Goal: Transaction & Acquisition: Purchase product/service

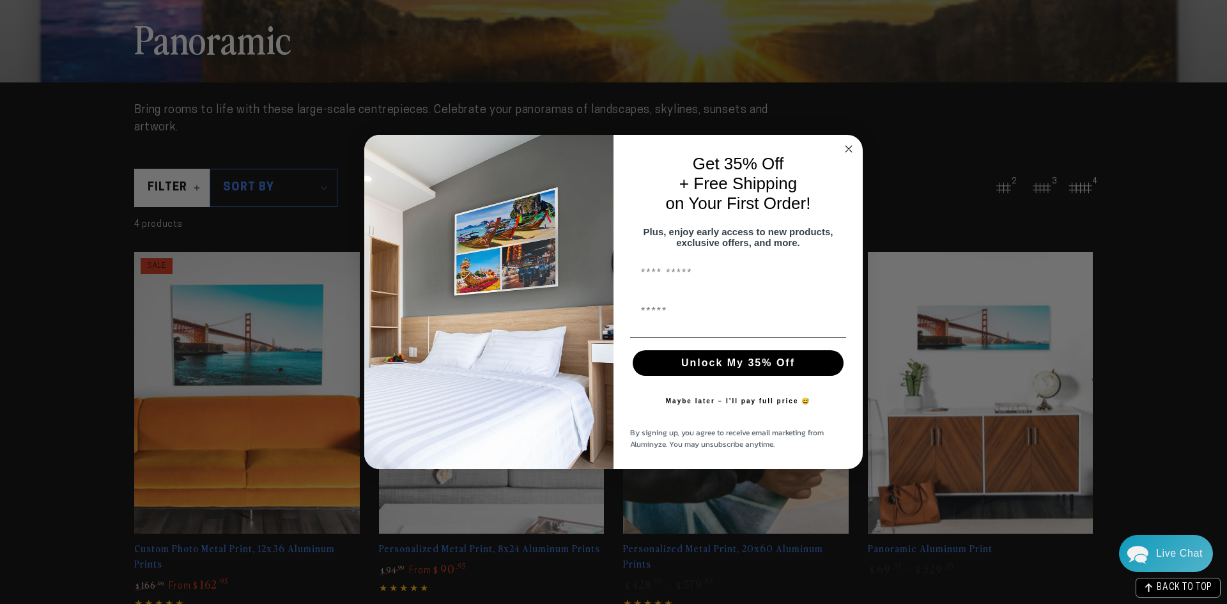
click at [849, 144] on circle "Close dialog" at bounding box center [849, 148] width 15 height 15
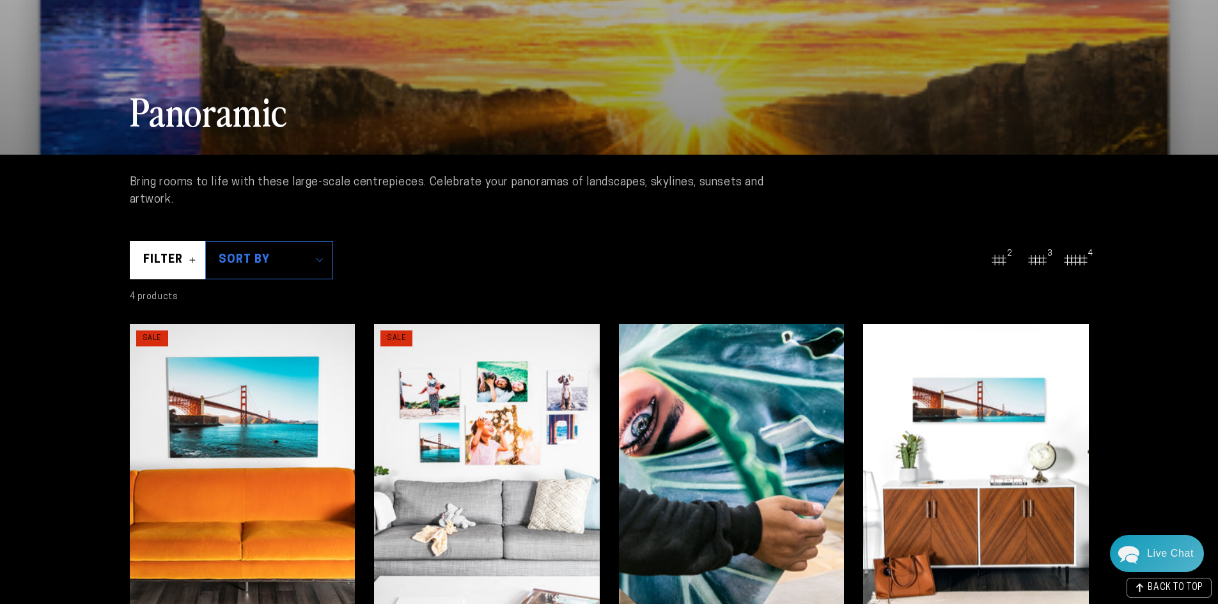
scroll to position [192, 0]
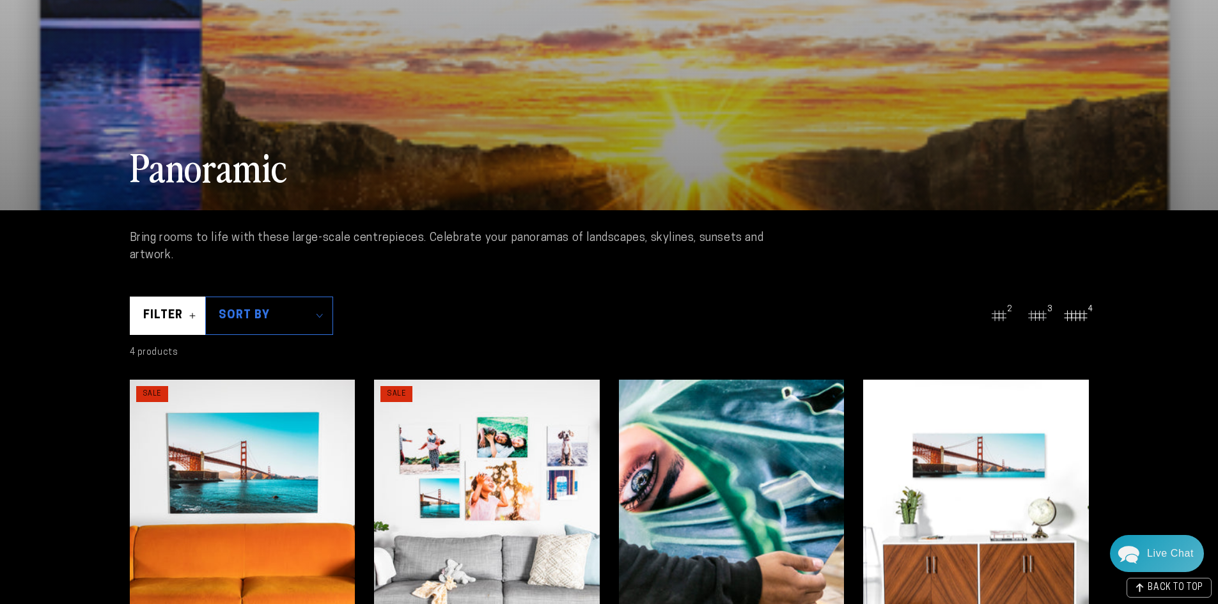
click at [690, 120] on div at bounding box center [609, 35] width 1218 height 352
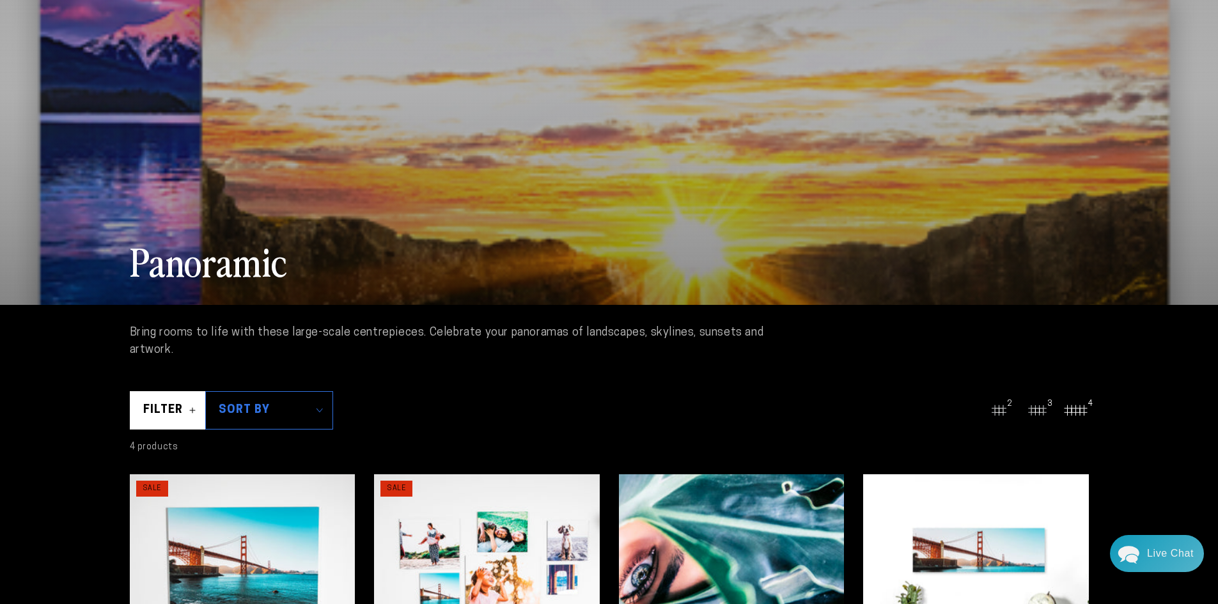
scroll to position [0, 0]
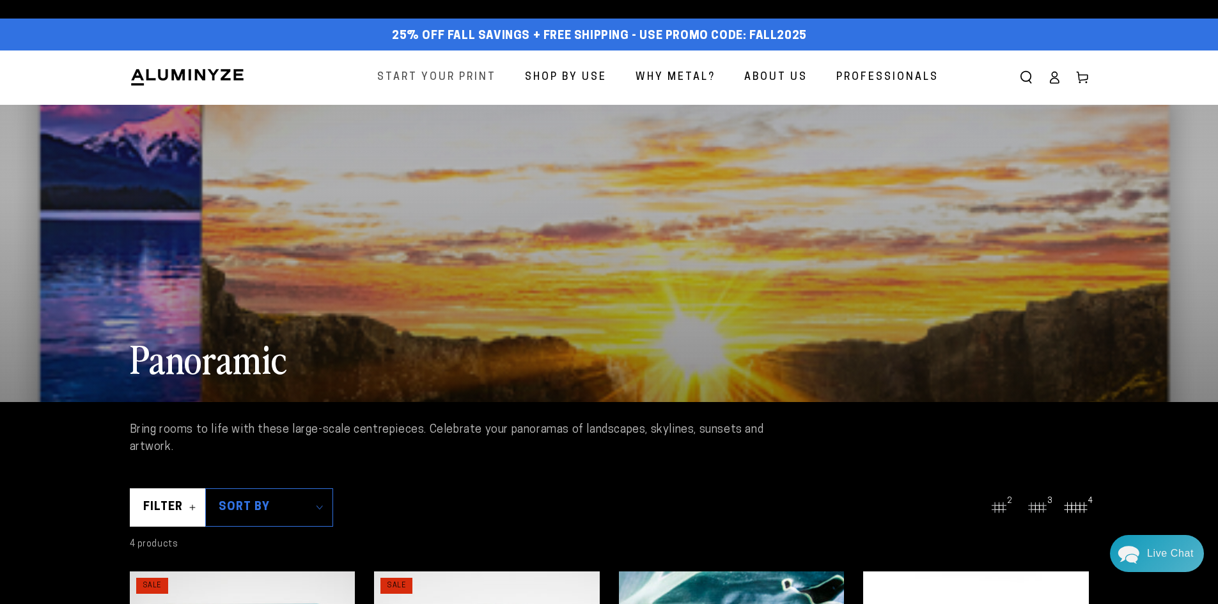
click at [423, 75] on span "Start Your Print" at bounding box center [436, 77] width 119 height 19
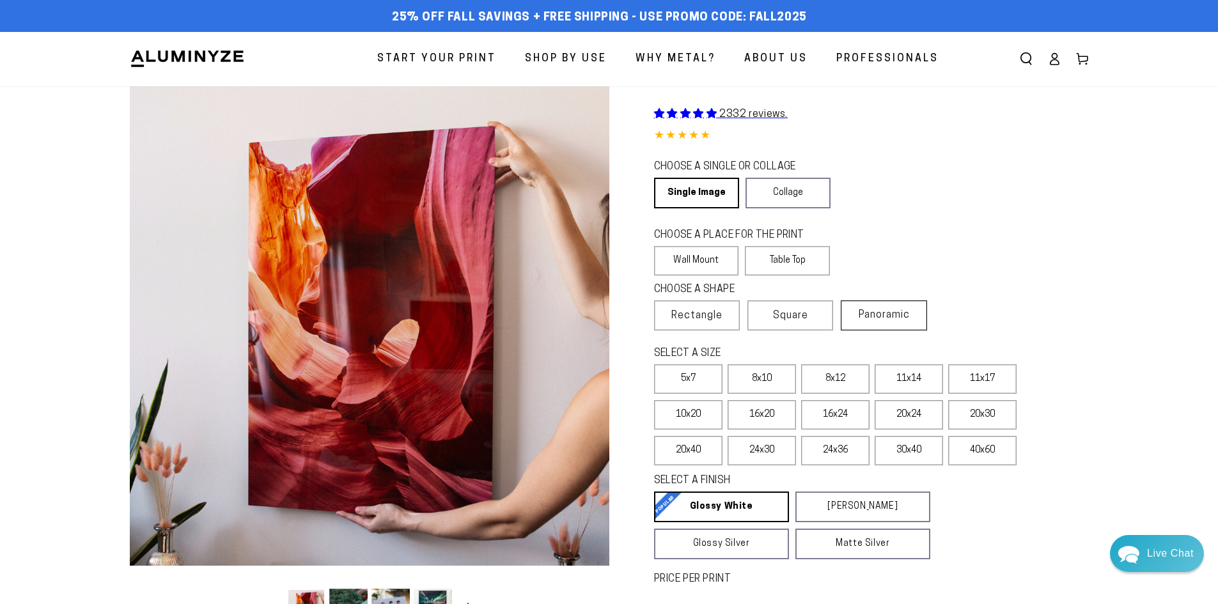
click at [878, 317] on span "Panoramic" at bounding box center [883, 315] width 51 height 10
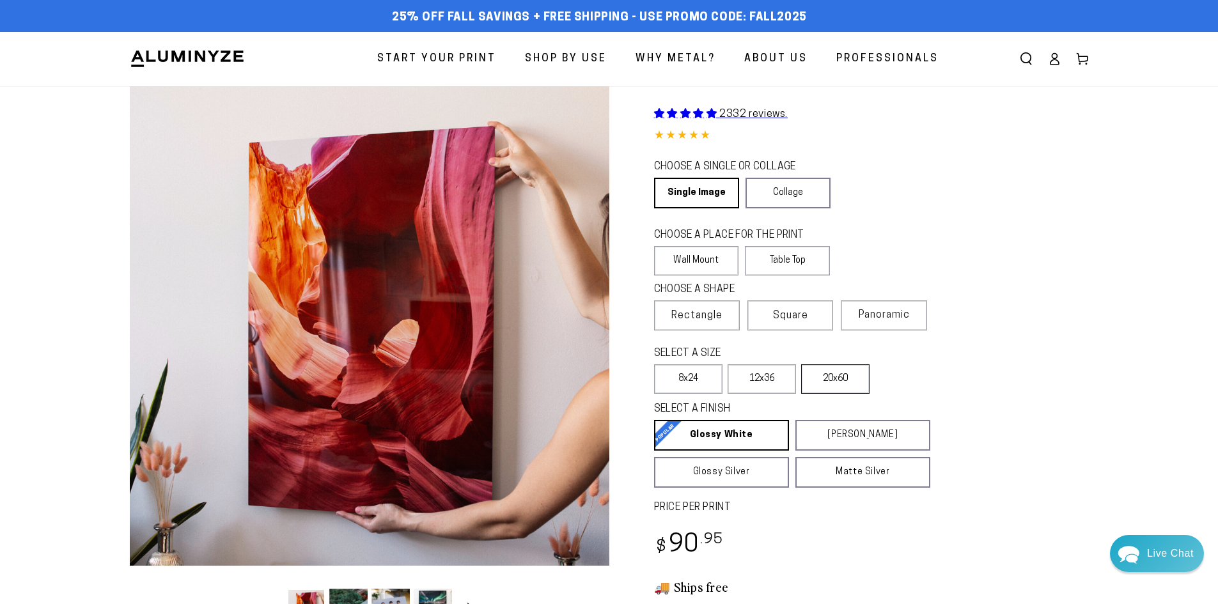
click at [825, 387] on label "20x60" at bounding box center [835, 378] width 68 height 29
click at [757, 385] on label "12x36" at bounding box center [761, 378] width 68 height 29
click at [834, 380] on label "20x60" at bounding box center [835, 378] width 68 height 29
click at [778, 372] on label "12x36" at bounding box center [761, 378] width 68 height 29
click at [831, 375] on label "20x60" at bounding box center [835, 378] width 68 height 29
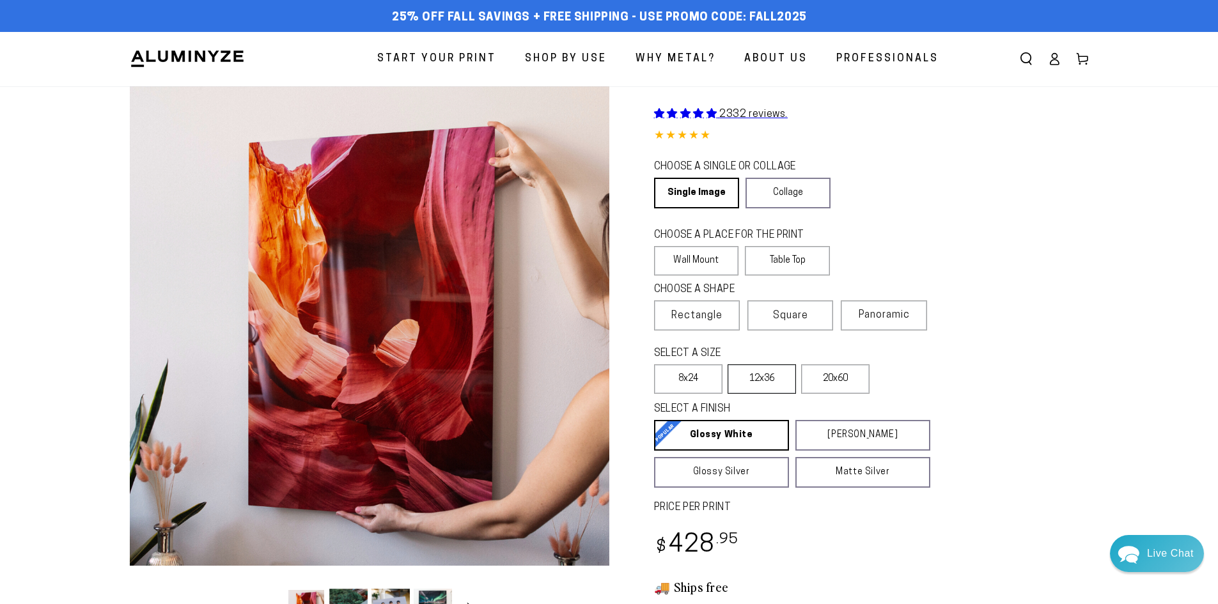
click at [752, 381] on label "12x36" at bounding box center [761, 378] width 68 height 29
click at [750, 381] on label "12x36" at bounding box center [761, 378] width 68 height 29
drag, startPoint x: 766, startPoint y: 385, endPoint x: 769, endPoint y: 379, distance: 6.6
click at [766, 384] on label "12x36" at bounding box center [761, 378] width 68 height 29
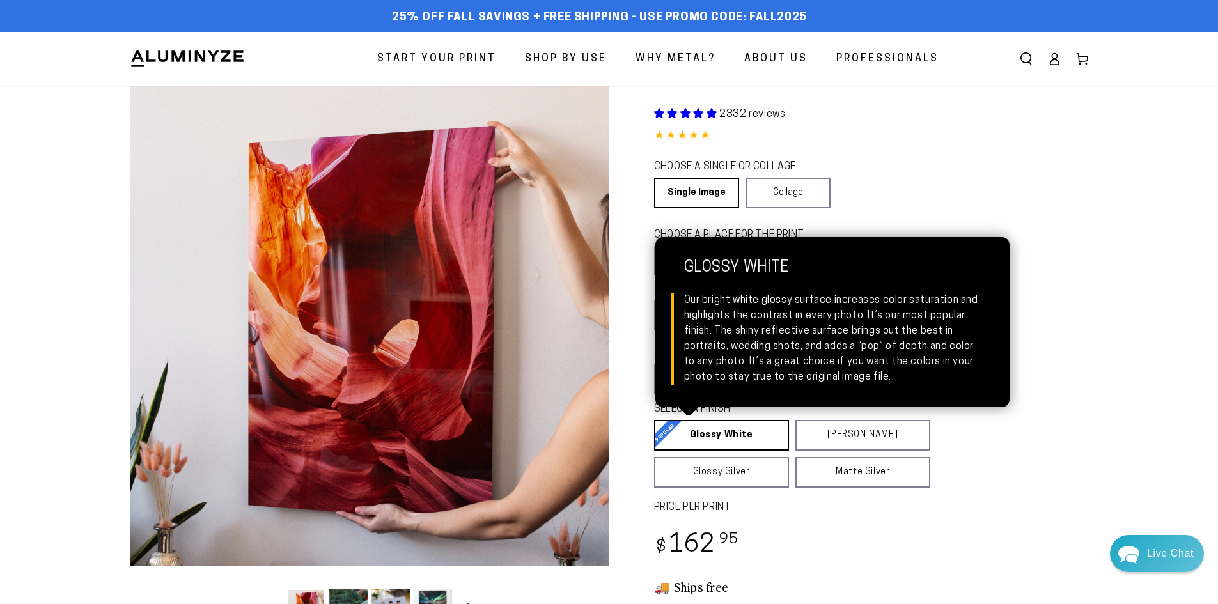
click at [746, 435] on link "Glossy White Glossy White Our bright white glossy surface increases color satur…" at bounding box center [721, 435] width 135 height 31
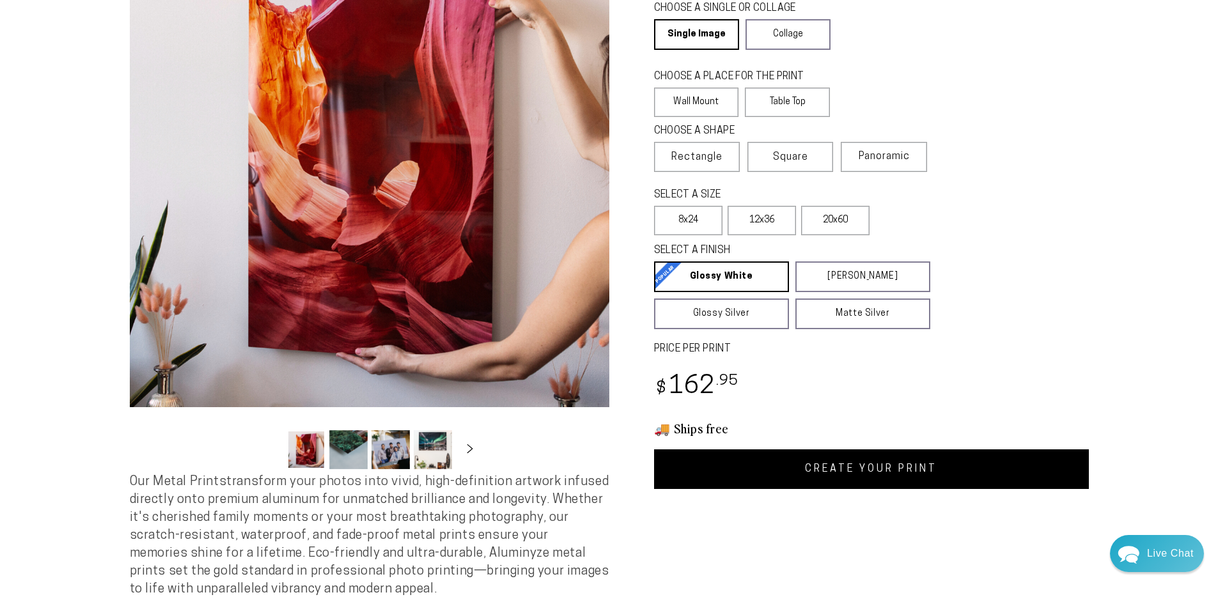
scroll to position [192, 0]
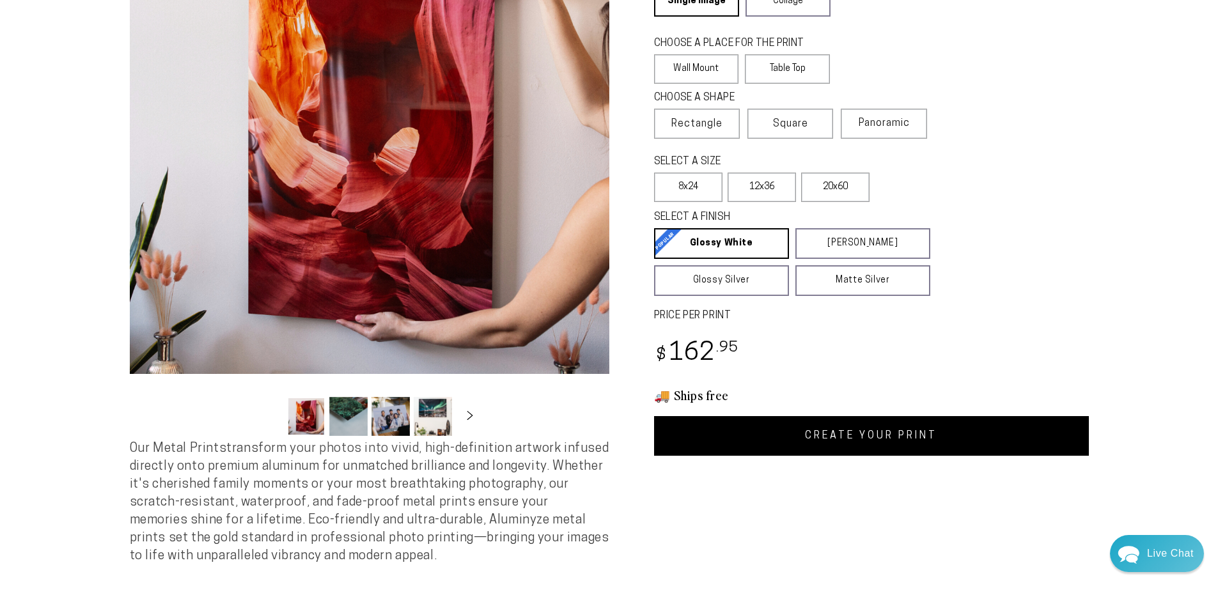
drag, startPoint x: 823, startPoint y: 444, endPoint x: 813, endPoint y: 445, distance: 9.6
click at [823, 444] on link "CREATE YOUR PRINT" at bounding box center [871, 436] width 435 height 40
